Goal: Information Seeking & Learning: Find specific fact

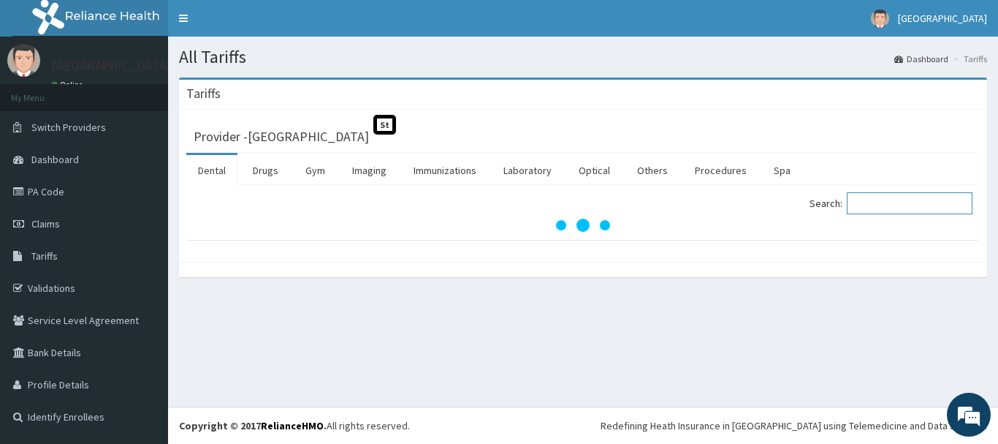
click at [881, 207] on input "Search:" at bounding box center [910, 203] width 126 height 22
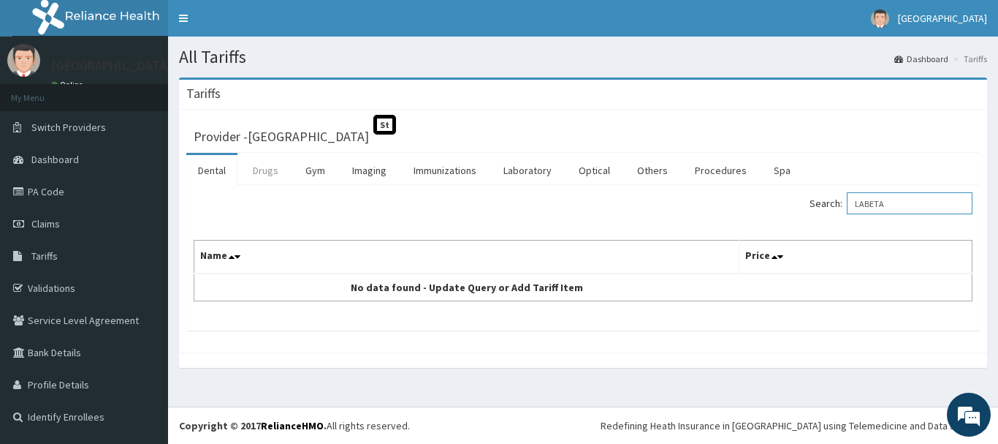
type input "LABETA"
click at [258, 178] on link "Drugs" at bounding box center [265, 170] width 49 height 31
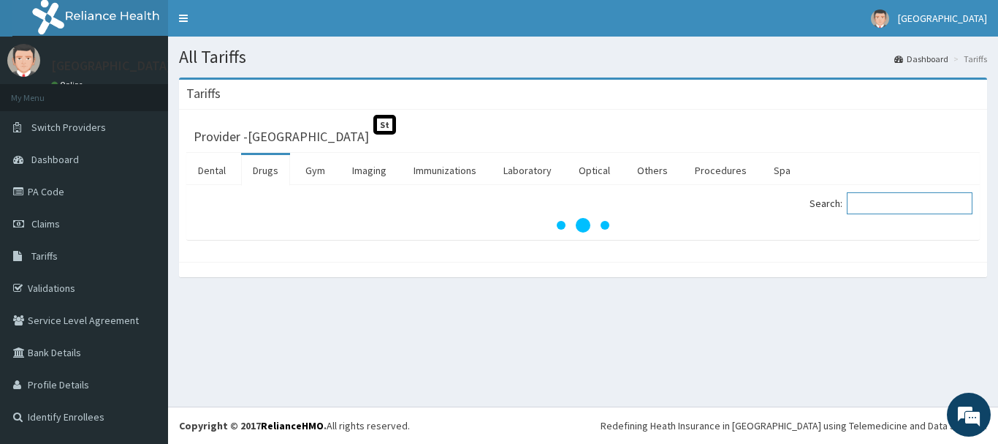
click at [876, 205] on input "Search:" at bounding box center [910, 203] width 126 height 22
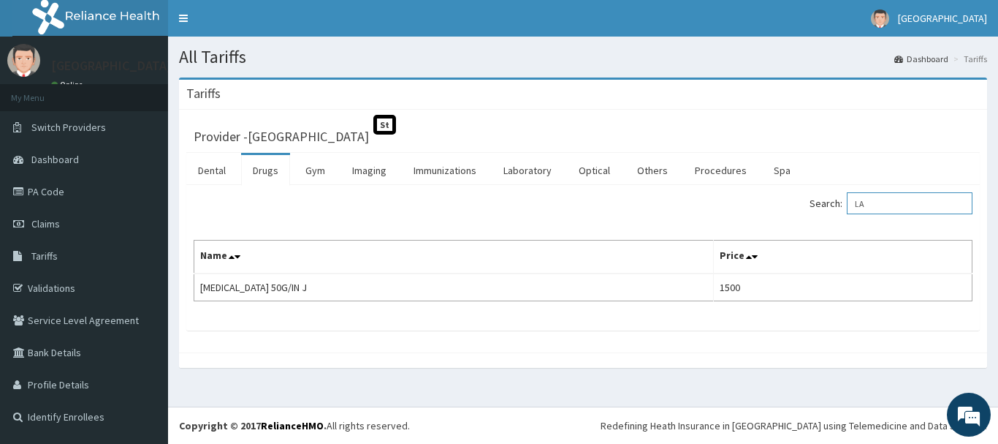
type input "L"
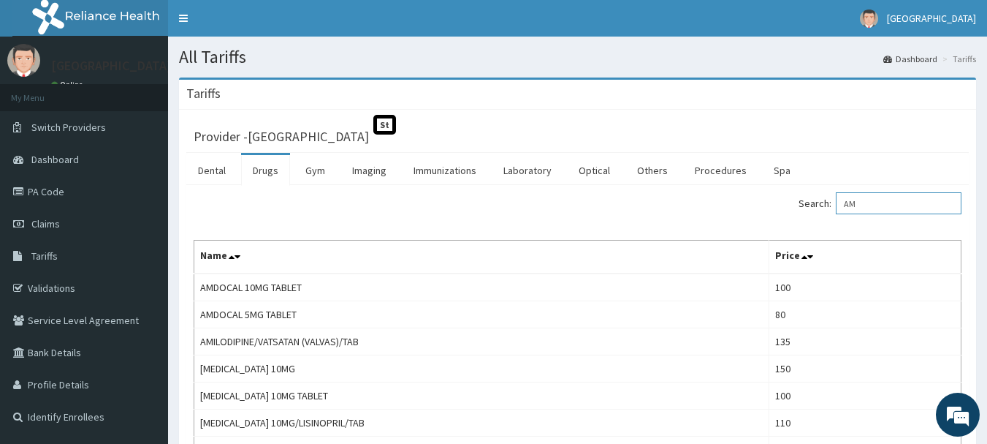
type input "A"
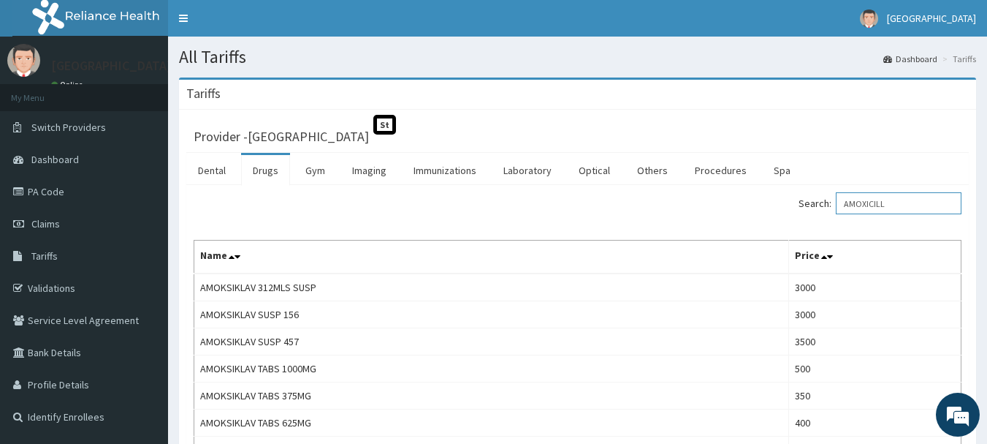
click at [905, 199] on input "AMOXICILL" at bounding box center [899, 203] width 126 height 22
type input "A"
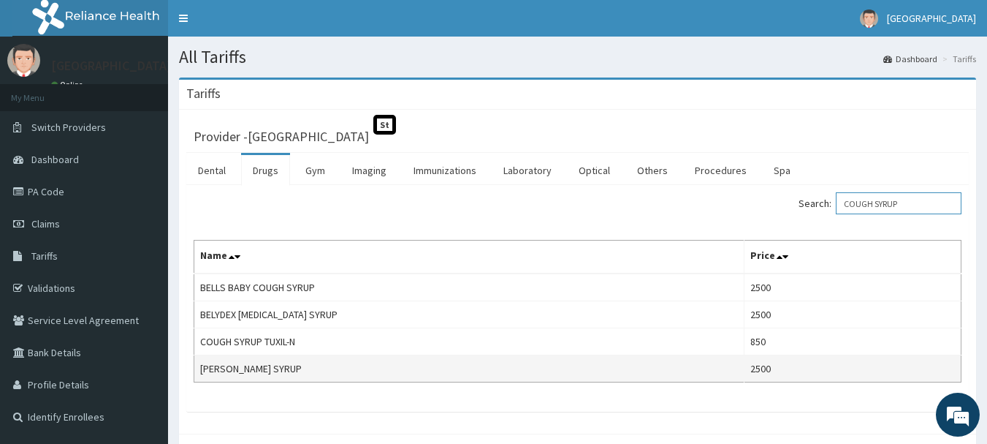
type input "COUGH SYRUP"
click at [768, 365] on td "2500" at bounding box center [852, 368] width 217 height 27
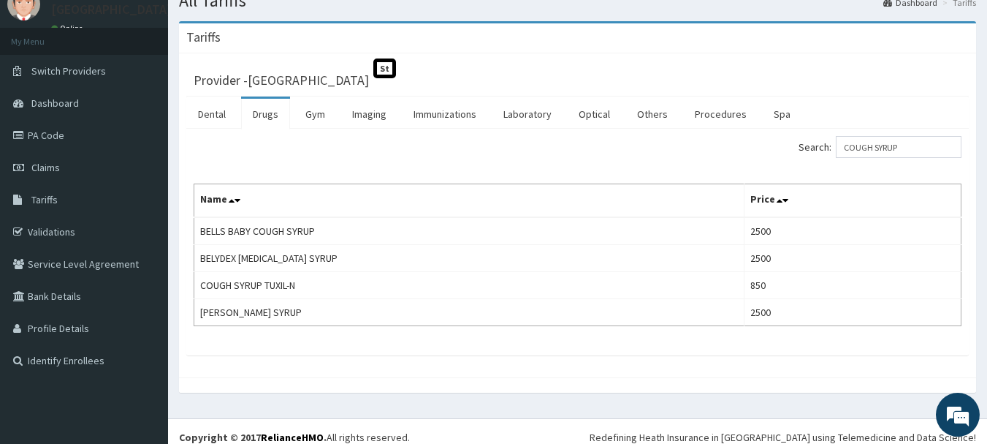
scroll to position [68, 0]
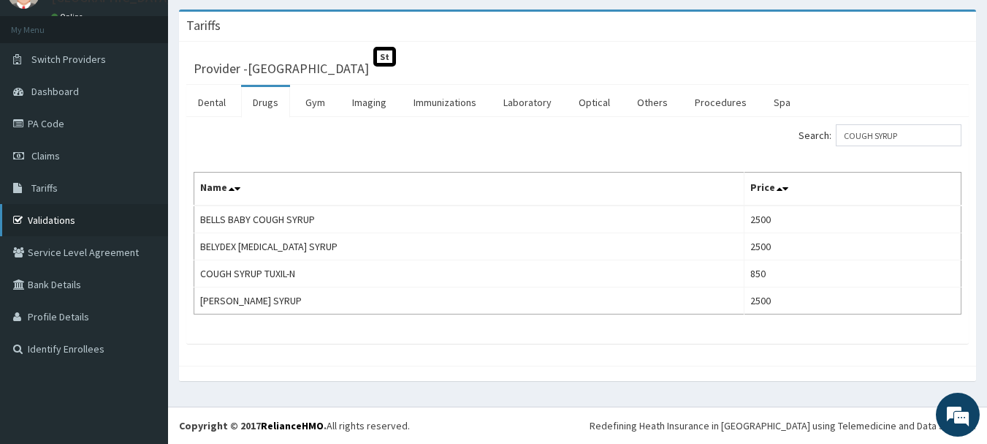
click at [72, 221] on link "Validations" at bounding box center [84, 220] width 168 height 32
